Goal: Obtain resource: Download file/media

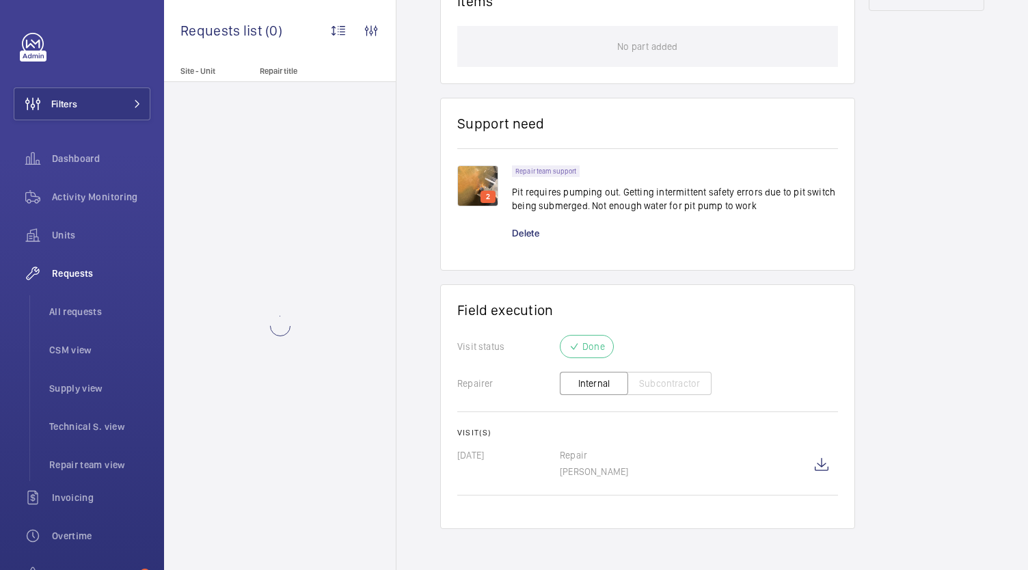
scroll to position [871, 0]
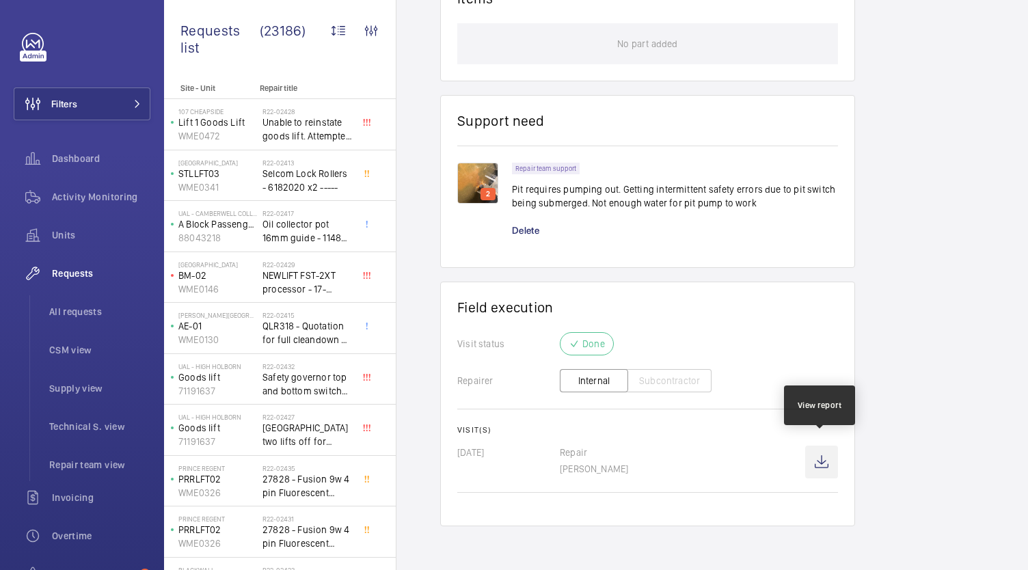
click at [809, 454] on wm-front-icon-button at bounding box center [821, 462] width 33 height 33
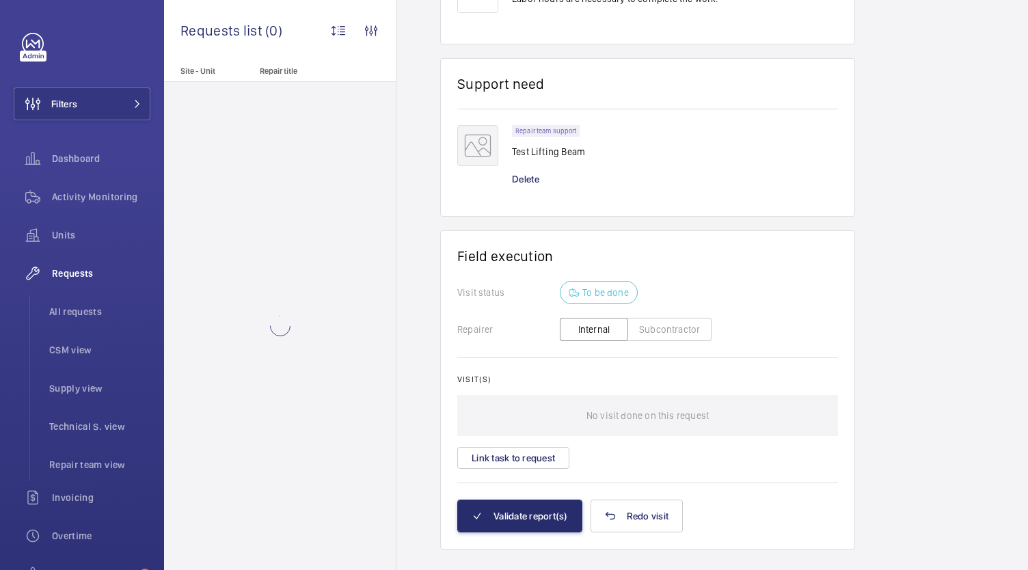
scroll to position [924, 0]
